Goal: Browse casually: Explore the website without a specific task or goal

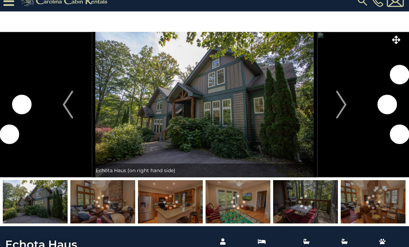
scroll to position [7, 0]
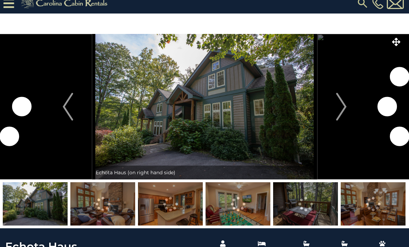
click at [167, 117] on img at bounding box center [204, 106] width 225 height 145
click at [234, 116] on img at bounding box center [204, 106] width 225 height 145
click at [345, 119] on img "Next" at bounding box center [340, 107] width 10 height 28
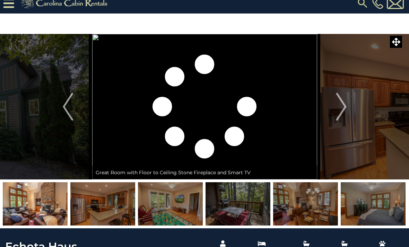
click at [348, 110] on button "Next" at bounding box center [341, 106] width 48 height 145
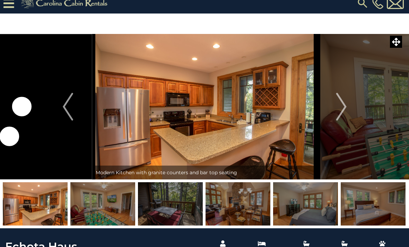
click at [342, 114] on img "Next" at bounding box center [340, 107] width 10 height 28
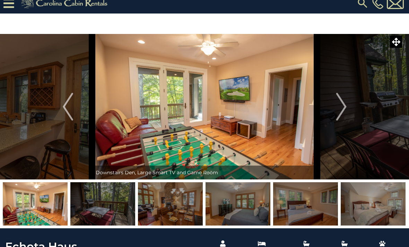
click at [341, 108] on img "Next" at bounding box center [340, 107] width 10 height 28
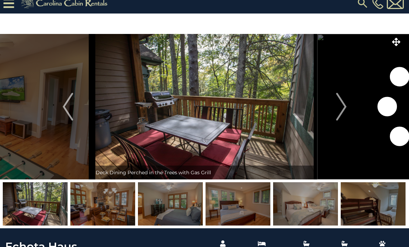
click at [344, 111] on img "Next" at bounding box center [340, 107] width 10 height 28
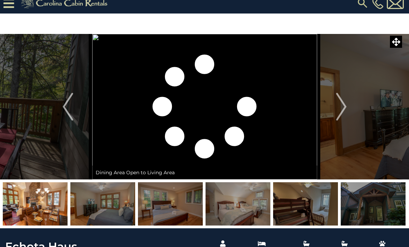
click at [339, 111] on img "Next" at bounding box center [340, 107] width 10 height 28
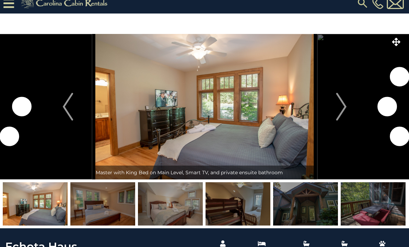
click at [344, 112] on img "Next" at bounding box center [340, 107] width 10 height 28
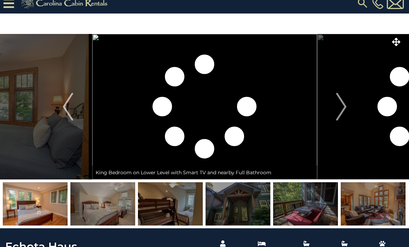
click at [341, 108] on img "Next" at bounding box center [340, 107] width 10 height 28
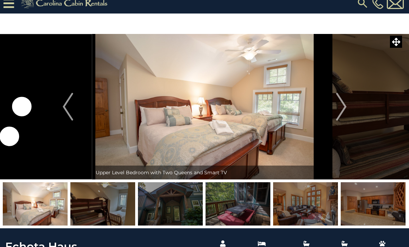
click at [341, 107] on img "Next" at bounding box center [340, 107] width 10 height 28
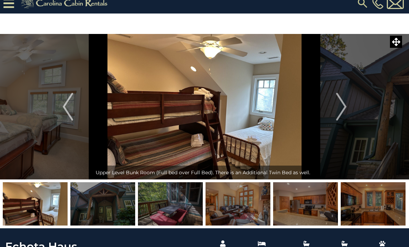
click at [341, 108] on img "Next" at bounding box center [340, 107] width 10 height 28
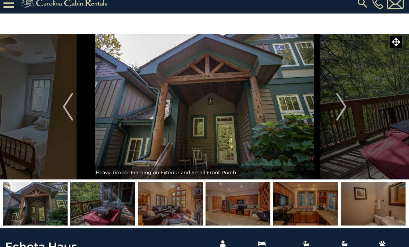
click at [382, 204] on img at bounding box center [372, 203] width 65 height 43
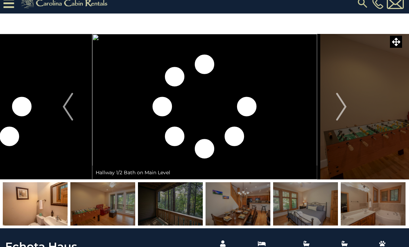
click at [389, 208] on img at bounding box center [372, 203] width 65 height 43
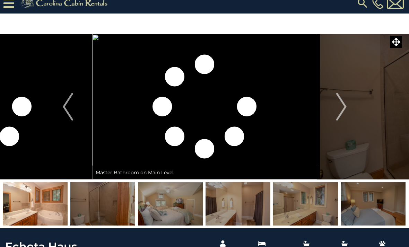
click at [388, 210] on img at bounding box center [372, 203] width 65 height 43
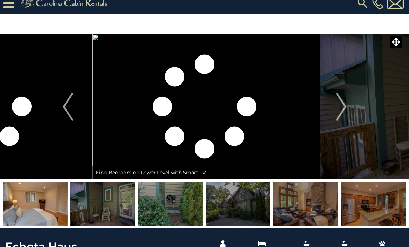
click at [389, 209] on img at bounding box center [372, 203] width 65 height 43
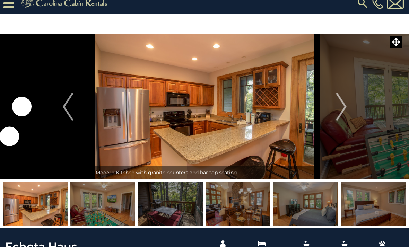
click at [382, 203] on img at bounding box center [372, 203] width 65 height 43
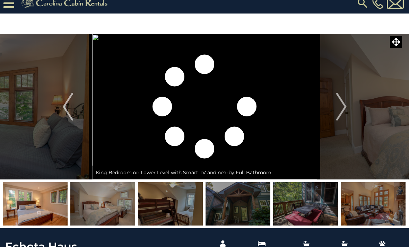
click at [386, 205] on img at bounding box center [372, 203] width 65 height 43
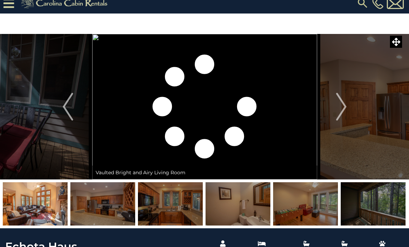
click at [387, 203] on img at bounding box center [372, 203] width 65 height 43
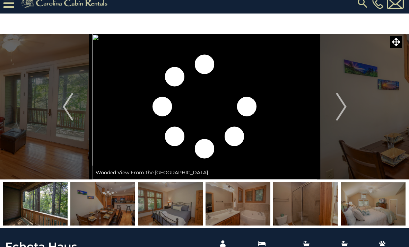
click at [386, 206] on img at bounding box center [372, 203] width 65 height 43
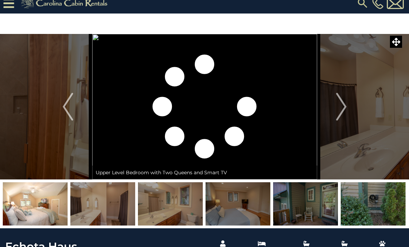
click at [320, 200] on img at bounding box center [305, 203] width 65 height 43
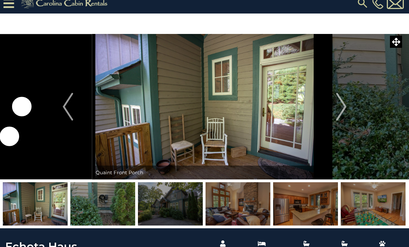
click at [388, 201] on img at bounding box center [372, 203] width 65 height 43
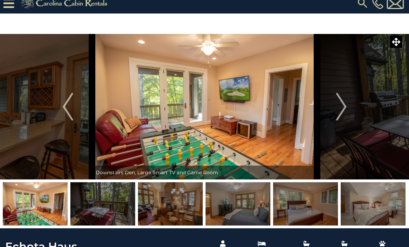
click at [387, 204] on img at bounding box center [372, 203] width 65 height 43
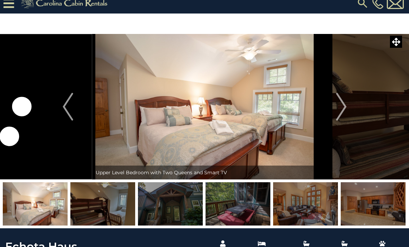
click at [175, 205] on img at bounding box center [170, 203] width 65 height 43
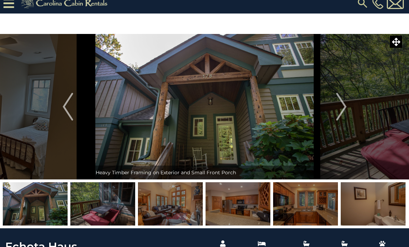
click at [384, 203] on img at bounding box center [372, 203] width 65 height 43
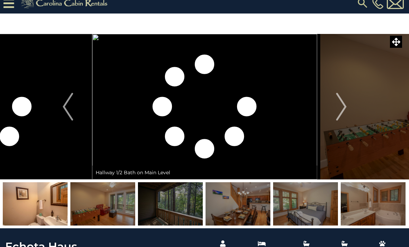
click at [397, 211] on img at bounding box center [372, 203] width 65 height 43
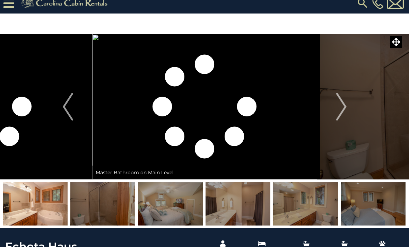
click at [339, 109] on img "Next" at bounding box center [340, 107] width 10 height 28
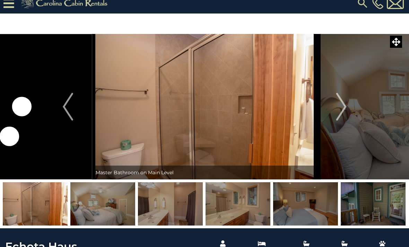
click at [346, 110] on img "Next" at bounding box center [340, 107] width 10 height 28
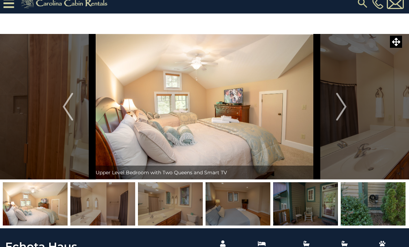
click at [340, 107] on img "Next" at bounding box center [340, 107] width 10 height 28
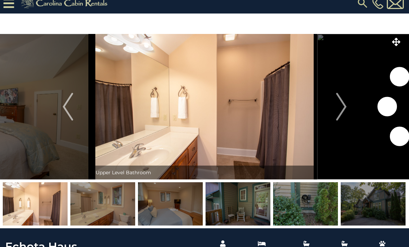
click at [340, 110] on img "Next" at bounding box center [340, 107] width 10 height 28
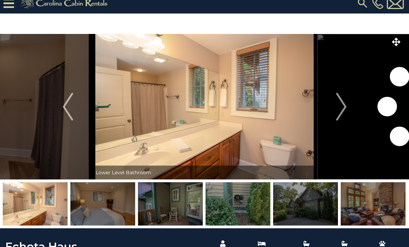
click at [341, 110] on img "Next" at bounding box center [340, 107] width 10 height 28
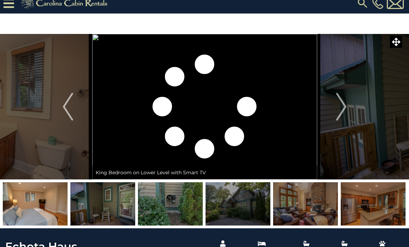
click at [344, 108] on img "Next" at bounding box center [340, 107] width 10 height 28
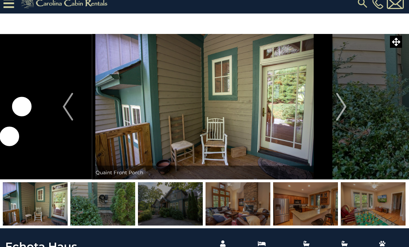
click at [341, 109] on img "Next" at bounding box center [340, 107] width 10 height 28
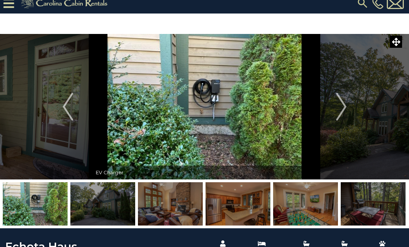
click at [68, 108] on img "Previous" at bounding box center [68, 107] width 10 height 28
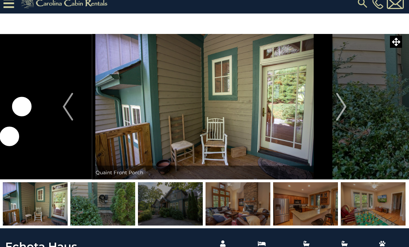
click at [337, 108] on img "Next" at bounding box center [340, 107] width 10 height 28
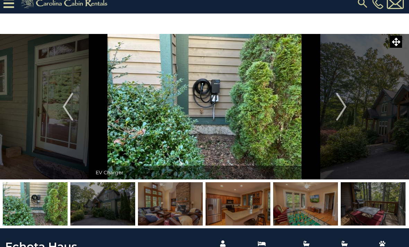
click at [347, 109] on button "Next" at bounding box center [341, 106] width 48 height 145
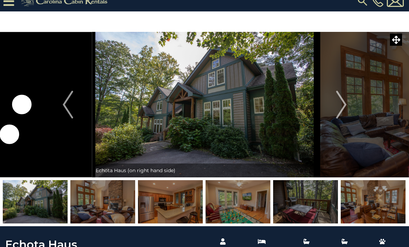
scroll to position [10, 0]
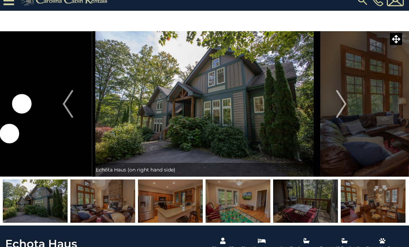
click at [348, 107] on button "Next" at bounding box center [341, 104] width 48 height 145
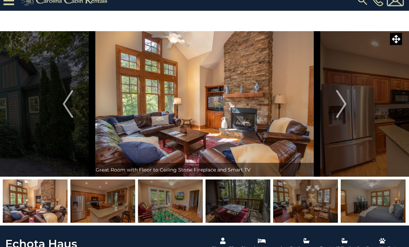
click at [348, 110] on button "Next" at bounding box center [341, 103] width 48 height 145
